Goal: Entertainment & Leisure: Consume media (video, audio)

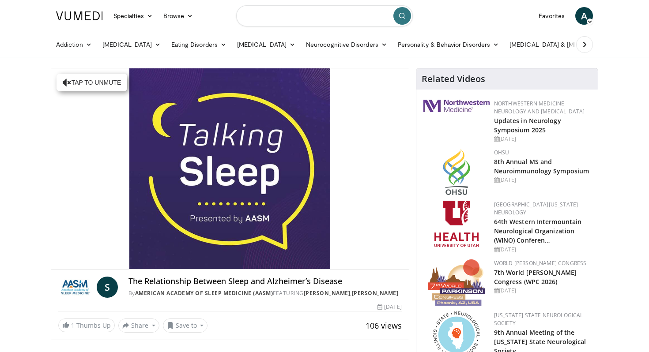
click at [278, 17] on input "Search topics, interventions" at bounding box center [324, 15] width 177 height 21
type input "**********"
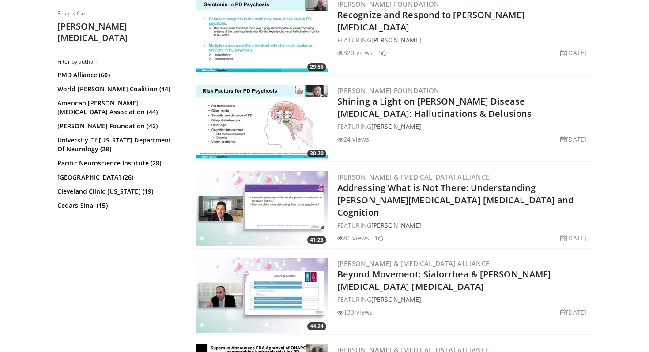
scroll to position [532, 0]
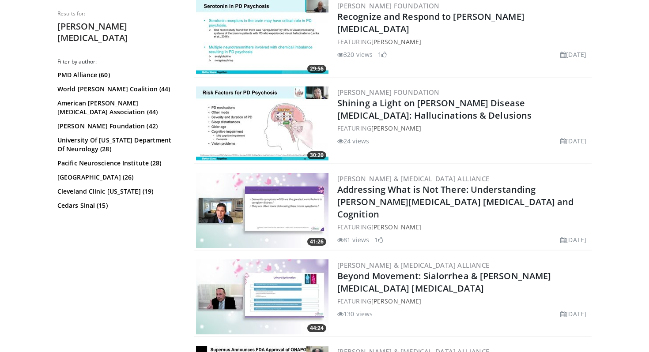
click at [236, 224] on img at bounding box center [262, 210] width 132 height 75
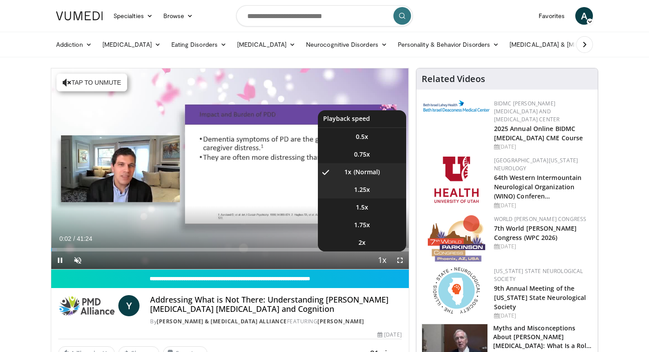
click at [369, 190] on span "1.25x" at bounding box center [362, 189] width 16 height 9
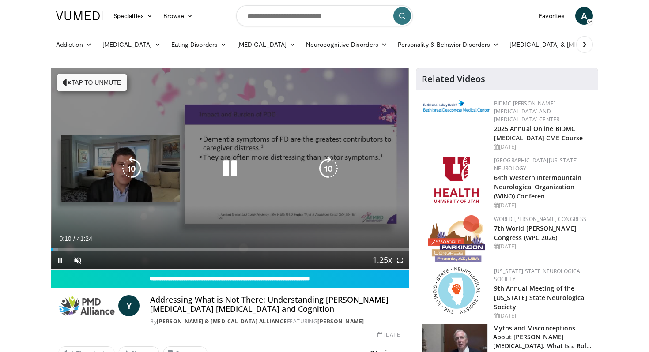
click at [96, 80] on button "Tap to unmute" at bounding box center [91, 83] width 71 height 18
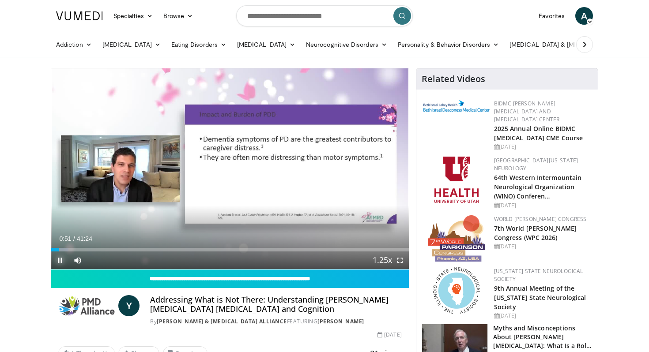
click at [55, 259] on span "Video Player" at bounding box center [60, 261] width 18 height 18
click at [403, 261] on span "Video Player" at bounding box center [400, 261] width 18 height 18
